Goal: Information Seeking & Learning: Understand process/instructions

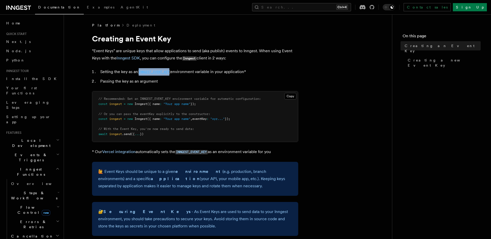
drag, startPoint x: 172, startPoint y: 71, endPoint x: 140, endPoint y: 71, distance: 32.2
click at [140, 71] on li "Setting the key as an INNGEST_EVENT_KEY environment variable in your applicatio…" at bounding box center [198, 71] width 199 height 7
drag, startPoint x: 140, startPoint y: 71, endPoint x: 144, endPoint y: 70, distance: 3.4
click at [140, 71] on code "INNGEST_EVENT_KEY" at bounding box center [154, 72] width 32 height 4
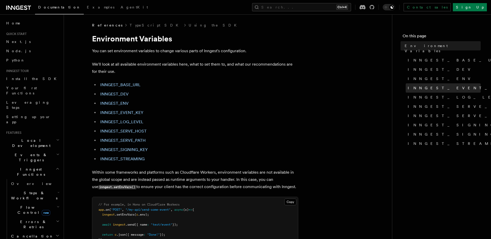
click at [433, 86] on span "INNGEST_EVENT_KEY" at bounding box center [459, 88] width 103 height 5
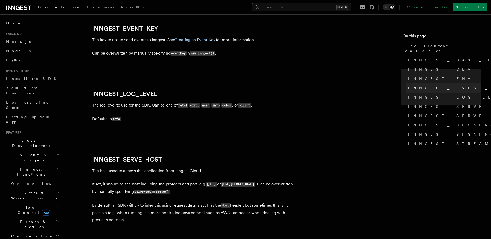
scroll to position [587, 0]
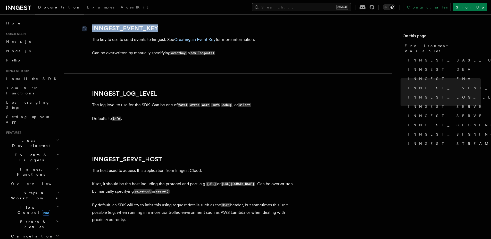
drag, startPoint x: 161, startPoint y: 28, endPoint x: 89, endPoint y: 28, distance: 72.1
click at [92, 28] on h2 "INNGEST_EVENT_KEY" at bounding box center [195, 28] width 206 height 7
copy link "INNGEST_EVENT_KEY"
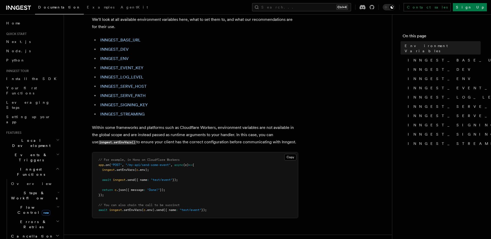
scroll to position [0, 0]
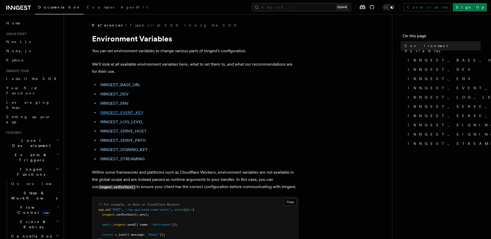
click at [124, 114] on link "INNGEST_EVENT_KEY" at bounding box center [121, 112] width 43 height 5
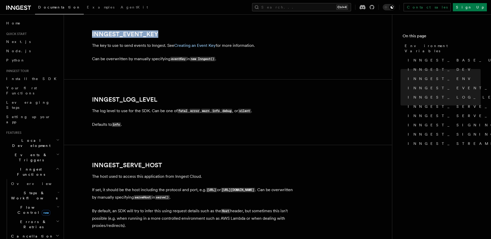
scroll to position [587, 0]
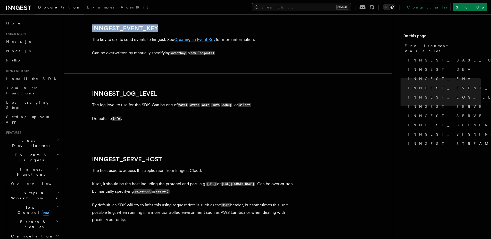
click at [204, 40] on link "Creating an Event Key" at bounding box center [194, 39] width 41 height 5
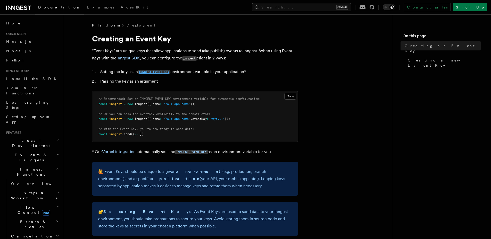
click at [160, 71] on code "INNGEST_EVENT_KEY" at bounding box center [154, 72] width 32 height 4
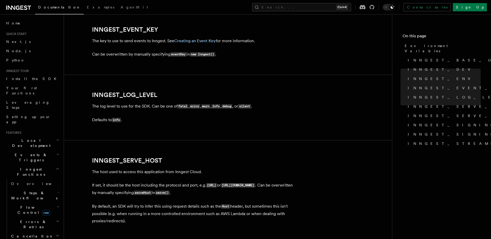
scroll to position [587, 0]
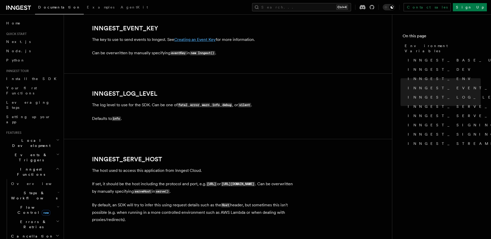
click at [203, 39] on link "Creating an Event Key" at bounding box center [194, 39] width 41 height 5
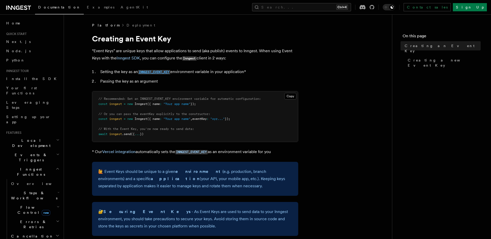
click at [161, 72] on code "INNGEST_EVENT_KEY" at bounding box center [154, 72] width 32 height 4
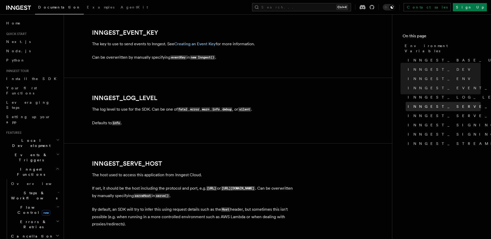
scroll to position [587, 0]
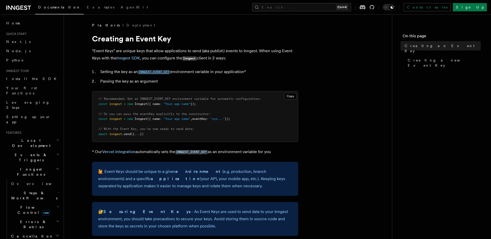
click at [157, 73] on code "INNGEST_EVENT_KEY" at bounding box center [154, 72] width 32 height 4
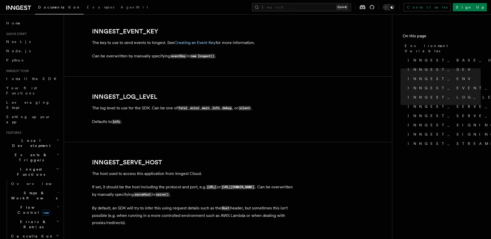
scroll to position [587, 0]
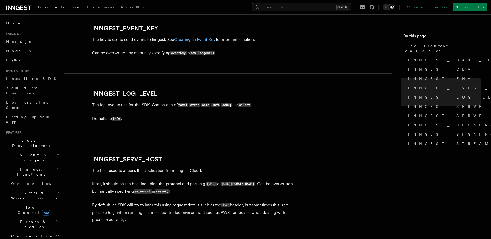
click at [201, 38] on link "Creating an Event Key" at bounding box center [194, 39] width 41 height 5
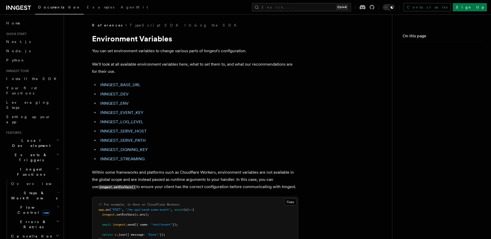
scroll to position [587, 0]
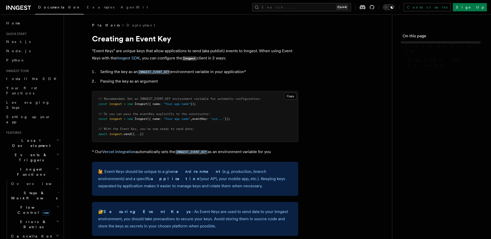
scroll to position [587, 0]
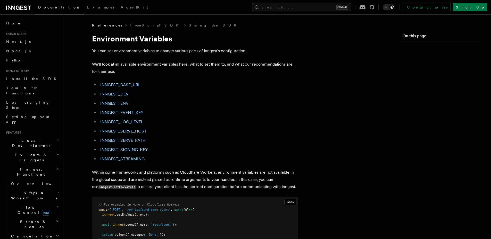
scroll to position [587, 0]
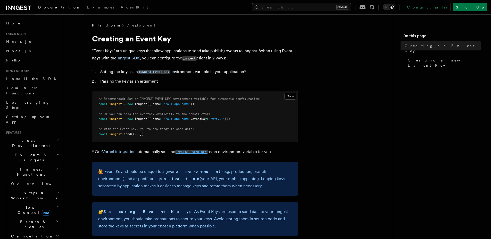
click at [190, 150] on code "INNGEST_EVENT_KEY" at bounding box center [191, 152] width 32 height 4
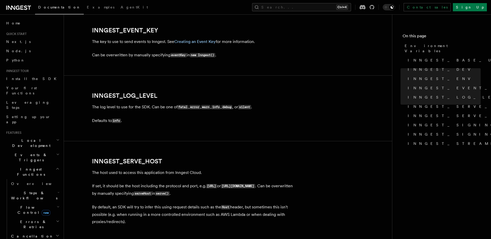
scroll to position [587, 0]
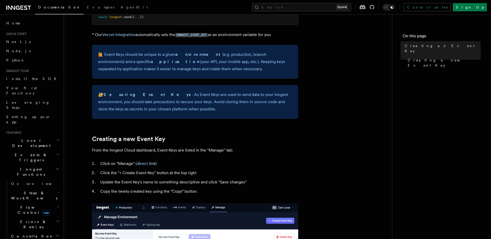
scroll to position [155, 0]
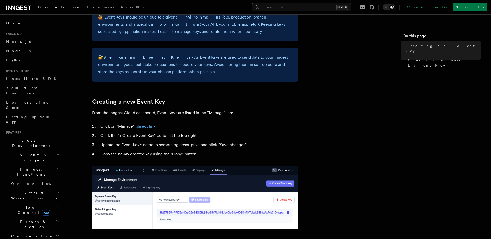
click at [145, 127] on link "direct link" at bounding box center [146, 126] width 19 height 5
